Goal: Task Accomplishment & Management: Use online tool/utility

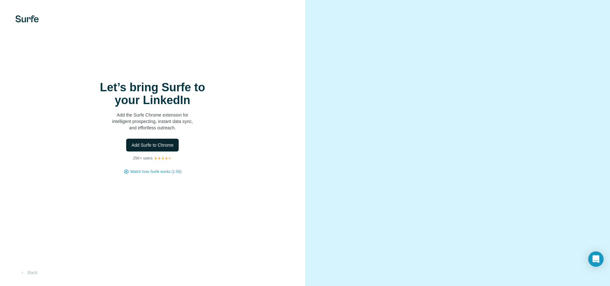
click at [156, 142] on button "Add Surfe to Chrome" at bounding box center [152, 145] width 53 height 13
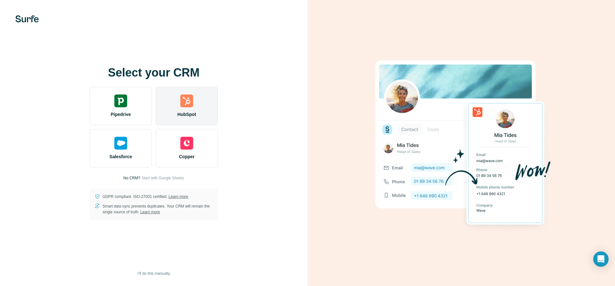
click at [188, 105] on img at bounding box center [186, 100] width 13 height 13
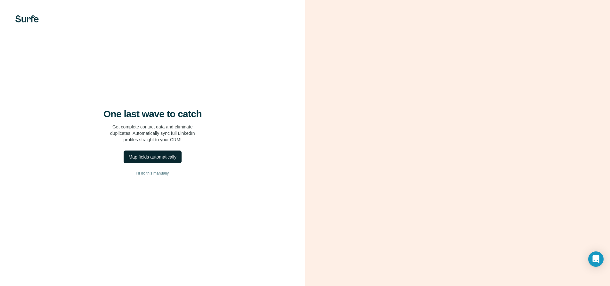
click at [161, 158] on div "Map fields automatically" at bounding box center [153, 157] width 48 height 6
